Goal: Obtain resource: Download file/media

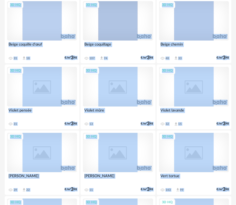
drag, startPoint x: 233, startPoint y: 159, endPoint x: 231, endPoint y: 212, distance: 52.6
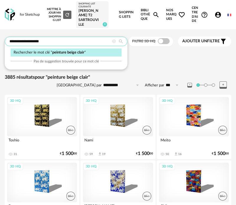
click at [60, 39] on input "**********" at bounding box center [66, 41] width 123 height 9
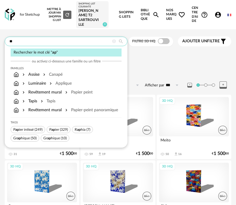
type input "*"
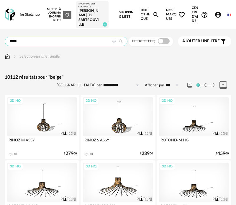
click at [63, 40] on input "*****" at bounding box center [66, 41] width 123 height 9
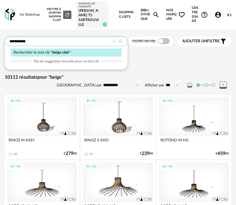
type input "**********"
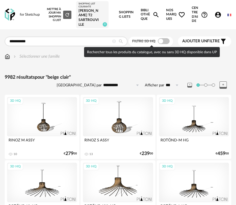
click at [165, 42] on span at bounding box center [164, 41] width 12 height 6
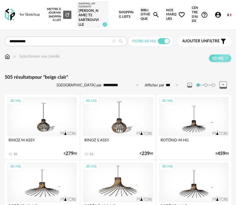
click at [202, 42] on span "Ajouter un" at bounding box center [195, 41] width 25 height 4
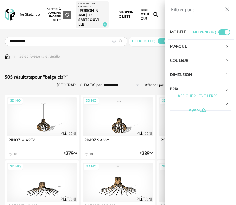
click at [197, 47] on div "Marque" at bounding box center [197, 47] width 55 height 14
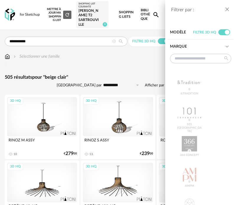
click at [197, 47] on div "Marque" at bounding box center [197, 47] width 55 height 14
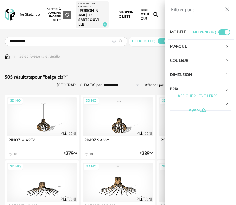
click at [195, 62] on div "Couleur" at bounding box center [197, 61] width 55 height 14
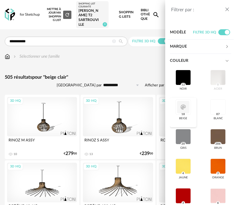
click at [187, 109] on div at bounding box center [183, 106] width 15 height 15
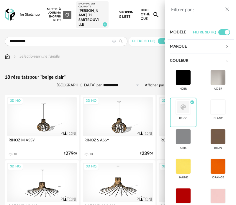
click at [149, 63] on div "Filtrer par : Modèle Filtre 3D HQ Marque &tradition 0 101 Copenhagen 0 366 Conc…" at bounding box center [118, 102] width 236 height 205
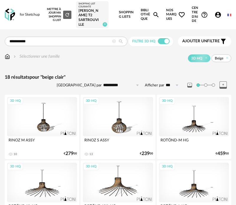
click at [213, 86] on span at bounding box center [213, 84] width 3 height 3
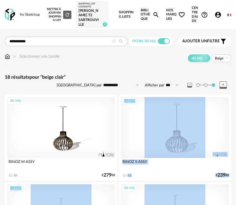
drag, startPoint x: 235, startPoint y: 135, endPoint x: 231, endPoint y: 197, distance: 62.2
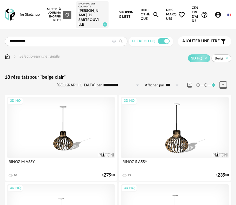
drag, startPoint x: 232, startPoint y: 193, endPoint x: 232, endPoint y: 217, distance: 23.4
click at [116, 42] on icon at bounding box center [121, 41] width 10 height 5
click at [115, 42] on icon at bounding box center [114, 42] width 4 height 4
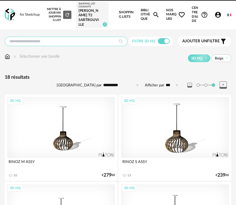
click at [99, 40] on input "text" at bounding box center [66, 41] width 123 height 9
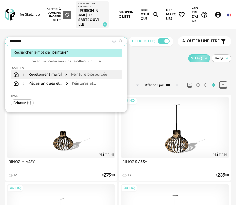
type input "********"
click at [44, 77] on div "Revêtement mural" at bounding box center [41, 75] width 40 height 6
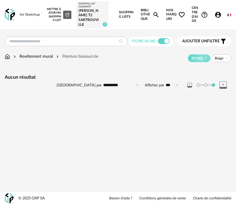
click at [44, 61] on div "Revêtement mural Peinture biosourcée 3D HQ Beige" at bounding box center [118, 58] width 227 height 9
click at [44, 58] on div "Revêtement mural" at bounding box center [32, 57] width 40 height 6
click at [31, 56] on div "Revêtement mural" at bounding box center [32, 57] width 40 height 6
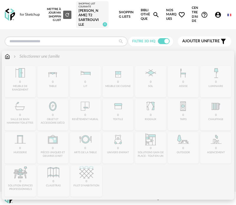
click at [87, 112] on div "Close icon 0 meuble de rangement 0 table 0 lit 0 meuble de cuisine 0 sol 0 assi…" at bounding box center [118, 131] width 227 height 131
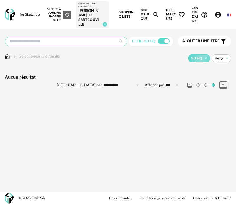
click at [93, 40] on input "text" at bounding box center [66, 41] width 123 height 9
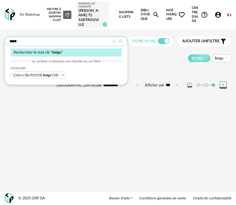
type input "*****"
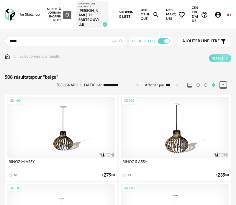
click at [32, 58] on div "Sélectionner une famille" at bounding box center [36, 57] width 48 height 6
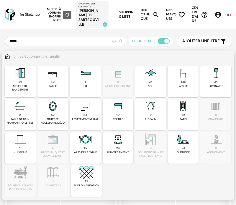
click at [83, 115] on div "84 revêtement mural" at bounding box center [85, 114] width 31 height 31
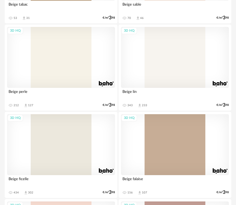
scroll to position [152, 0]
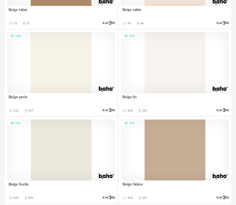
click at [164, 75] on div "3D HQ" at bounding box center [175, 62] width 108 height 61
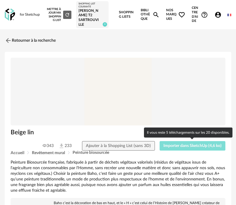
click at [179, 146] on span "Importer dans SketchUp (4,6 ko)" at bounding box center [193, 146] width 58 height 4
